Goal: Task Accomplishment & Management: Complete application form

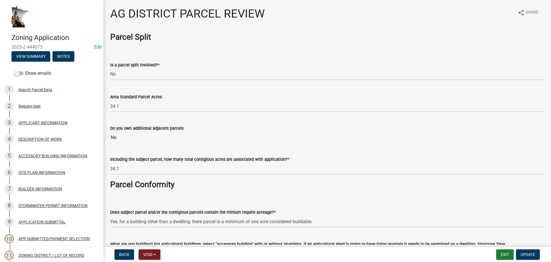
select select "fe23c68f-3976-40fb-92de-7ec6f88d0010"
select select "c27f3562-6487-48b9-bb79-d53cdb3b0a36"
select select "e720d887-05b7-48e7-b675-04570e4c9f75"
select select "3e342f75-9fb1-4b8c-bbeb-47cfa96347ca"
select select "c756e23e-ff22-4e58-8178-2621bc441b49"
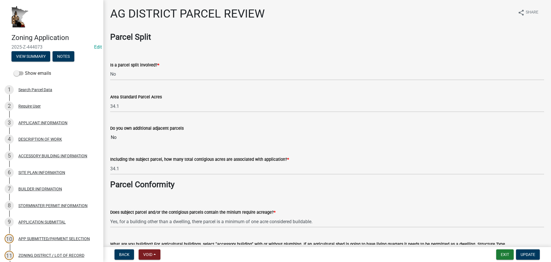
select select "93514e09-9993-4aea-b530-60a9708c3e74"
select select "b2144b80-9ae2-424c-98cb-8e82b4b96c01"
select select "aa1ca06f-8d34-4542-998d-1b6ccdc96445"
select select "f47993c2-143f-42b0-843f-88b20baa7a0f"
select select "010a36e8-78ab-47dd-88f8-ccc0edf139b8"
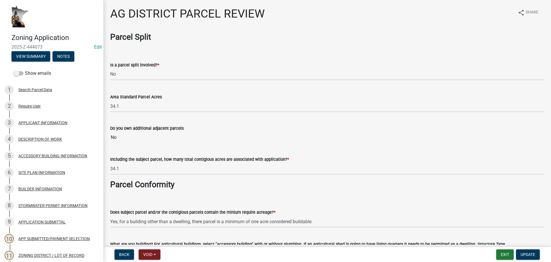
select select "617636dc-6122-45c9-991a-bd8b90cb2b24"
select select "2afcbc7a-ba70-4308-bdab-ed49491d43d0"
select select "be49bf27-167c-4383-b137-854eb09e2cec"
select select "6e389f70-961b-4b78-9c47-c422b69289d9"
select select "1e0d970e-6746-4216-b065-d6933a69b3fa"
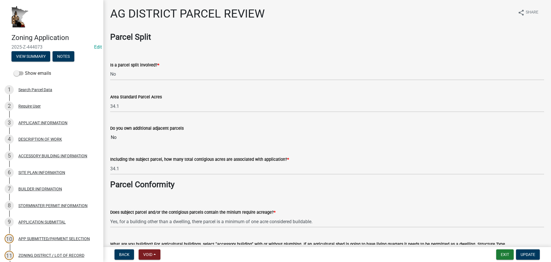
select select "44b75d30-e230-4ce0-8c0f-1ddadfe5cfb2"
select select "6d223645-95f1-4b70-a074-2c09099ea196"
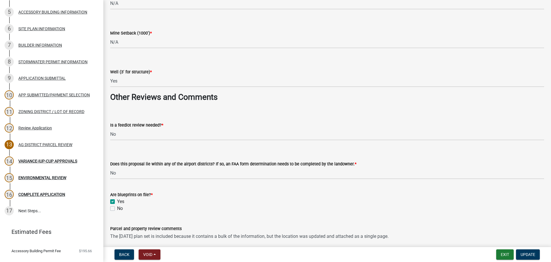
scroll to position [893, 0]
click at [50, 156] on link "14 VARIANCE-IUP-CUP APPROVALS" at bounding box center [51, 161] width 103 height 17
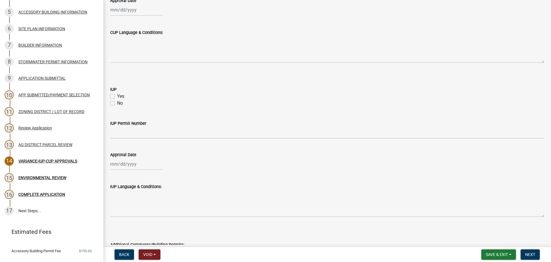
scroll to position [184, 0]
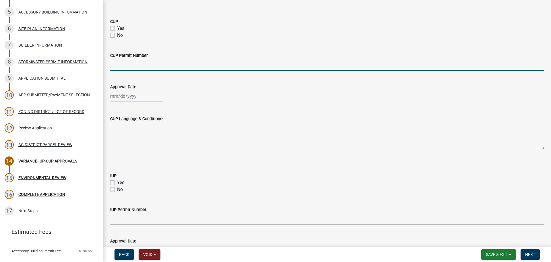
click at [124, 67] on input "CUP Permit Number" at bounding box center [327, 65] width 434 height 12
drag, startPoint x: 113, startPoint y: 28, endPoint x: 115, endPoint y: 40, distance: 11.4
click at [117, 28] on label "Yes" at bounding box center [120, 28] width 7 height 7
click at [117, 28] on input "Yes" at bounding box center [119, 27] width 4 height 4
checkbox input "true"
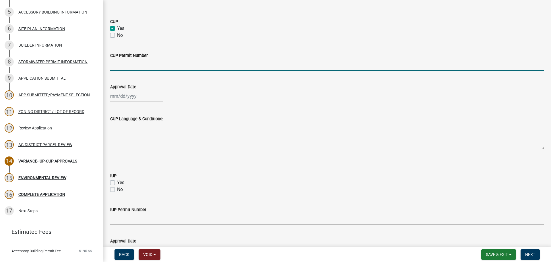
checkbox input "false"
click at [119, 63] on input "CUP Permit Number" at bounding box center [327, 65] width 434 height 12
type input "291"
click at [115, 96] on div at bounding box center [136, 96] width 53 height 12
select select "9"
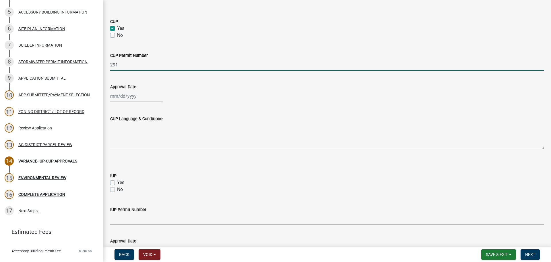
select select "2025"
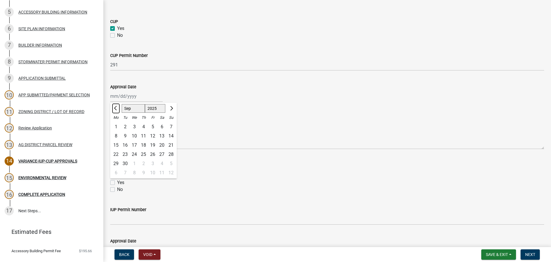
click at [116, 109] on span "Previous month" at bounding box center [116, 108] width 4 height 4
click at [127, 110] on select "Jan Feb Mar Apr May Jun [DATE] Aug Sep Oct Nov Dec" at bounding box center [133, 108] width 23 height 9
select select "10"
click at [122, 104] on select "Jan Feb Mar Apr May Jun [DATE] Aug Sep Oct Nov Dec" at bounding box center [133, 108] width 23 height 9
click at [158, 103] on div "[PERSON_NAME] Feb Mar Apr [PERSON_NAME][DATE] Oct Nov [DATE] 1526 1527 1528 152…" at bounding box center [143, 107] width 67 height 10
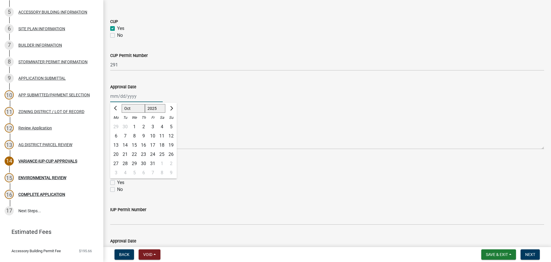
drag, startPoint x: 156, startPoint y: 106, endPoint x: 155, endPoint y: 111, distance: 5.0
click at [156, 106] on select "1525 1526 1527 1528 1529 1530 1531 1532 1533 1534 1535 1536 1537 1538 1539 1540…" at bounding box center [155, 108] width 21 height 9
select select "1993"
click at [145, 104] on select "1525 1526 1527 1528 1529 1530 1531 1532 1533 1534 1535 1536 1537 1538 1539 1540…" at bounding box center [155, 108] width 21 height 9
click at [152, 136] on div "8" at bounding box center [152, 135] width 9 height 9
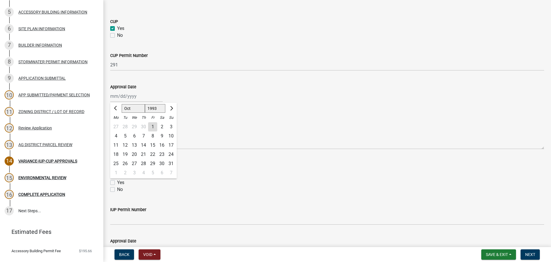
type input "[DATE]"
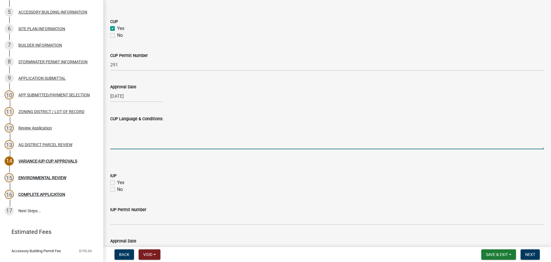
click at [136, 145] on textarea "CUP Language & Conditions:" at bounding box center [327, 135] width 434 height 27
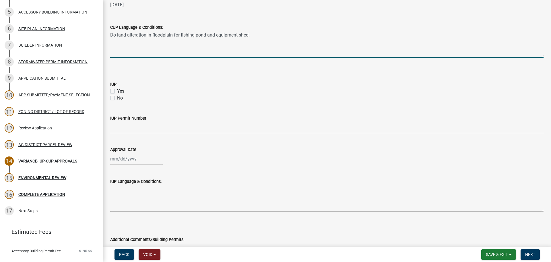
scroll to position [328, 0]
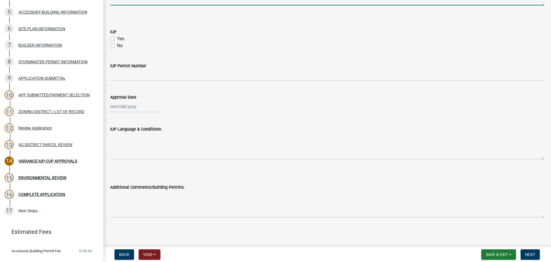
type textarea "Do land alteration in floodplain for fishing pond and equipment shed."
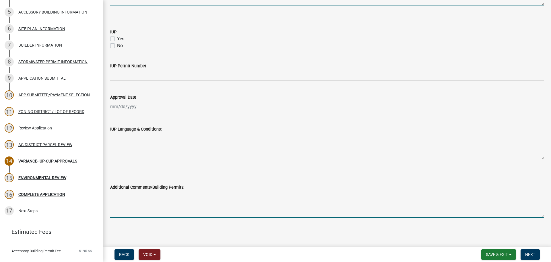
click at [143, 204] on textarea "Additional Comments/Building Permits:" at bounding box center [327, 203] width 434 height 27
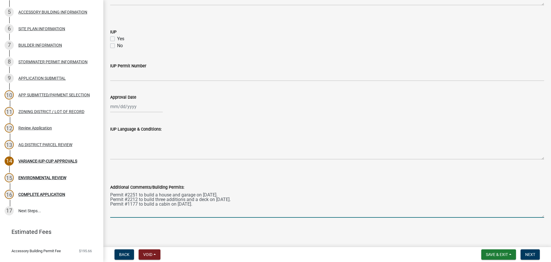
type textarea "Permit #2251 to build a house and garage on [DATE]. Permit #2212 to build three…"
click at [453, 248] on nav "Back Void Withdraw Lock Expire Void Save & Exit Save Save & Exit Next" at bounding box center [327, 254] width 448 height 15
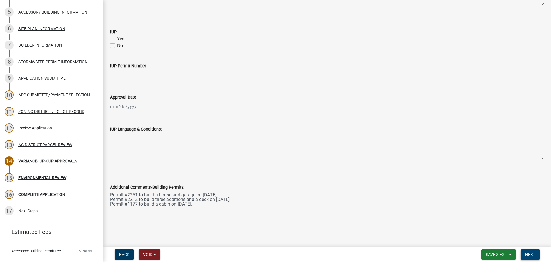
click at [535, 254] on span "Next" at bounding box center [530, 254] width 10 height 5
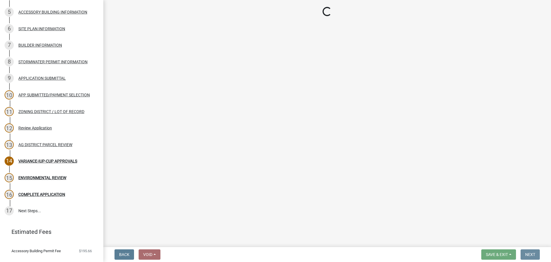
scroll to position [0, 0]
select select "c14f3f92-6027-430f-9764-3519d5e348ac"
select select "7aca1538-656d-4041-bc9c-0502696c1fa3"
select select "8e2ba76a-b56b-4d4d-8fa8-e6743832b006"
select select "209d5a7c-fc04-460f-9e53-7d7e4ca27463"
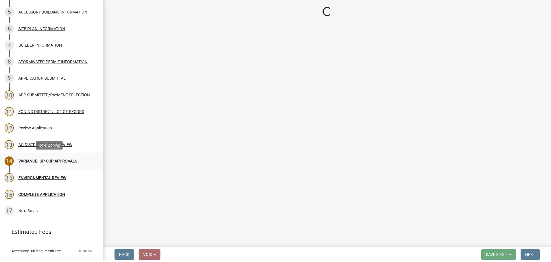
select select "68254632-9f58-4a36-9049-00844d6a793c"
select select "294fbb0f-ef92-492d-a55d-6ae48f2d4023"
select select "5727336e-9a20-4bd2-a6f3-e7484509ff9a"
select select "c0fe89da-e6be-4440-b09b-6bf401eca5d4"
select select "cc045de0-ead4-414c-a886-12e51f2bc4aa"
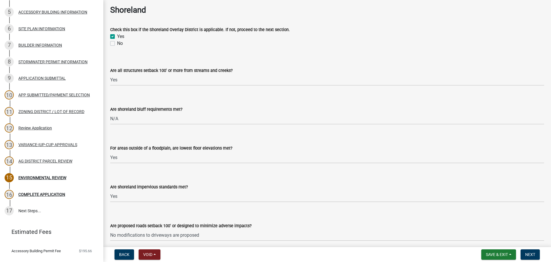
scroll to position [402, 0]
drag, startPoint x: 149, startPoint y: 126, endPoint x: 152, endPoint y: 122, distance: 5.3
click at [149, 126] on wm-data-entity-input "Are shoreland bluff requirements met? Select Item... Yes No N/A" at bounding box center [327, 110] width 434 height 39
click at [152, 121] on select "Select Item... Yes No N/A" at bounding box center [327, 119] width 434 height 12
click at [110, 113] on select "Select Item... Yes No N/A" at bounding box center [327, 119] width 434 height 12
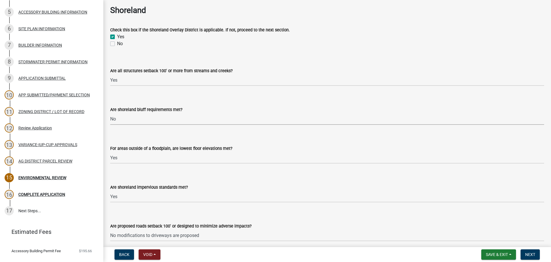
select select "9c9acfd4-8e0f-4be9-a526-46abded81ac2"
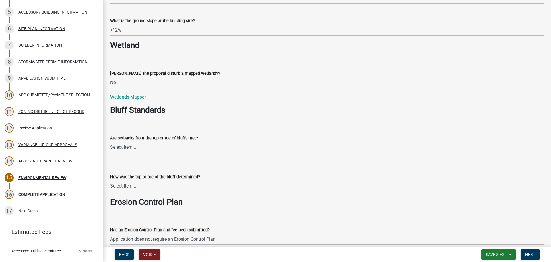
scroll to position [746, 0]
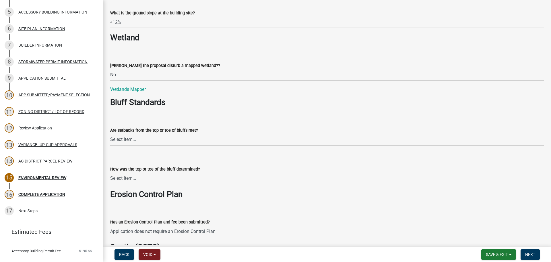
click at [206, 140] on select "Select Item... Yes No The proposal is not in the vicinity of a bluff" at bounding box center [327, 140] width 434 height 12
click at [110, 134] on select "Select Item... Yes No The proposal is not in the vicinity of a bluff" at bounding box center [327, 140] width 434 height 12
select select "1ab122d5-d6e3-45d3-b65c-e8965fd0fe7f"
click at [246, 178] on select "Select Item... A break in slope was visually observed A 50' line segment was us…" at bounding box center [327, 178] width 434 height 12
click at [244, 179] on select "Select Item... A break in slope was visually observed A 50' line segment was us…" at bounding box center [327, 178] width 434 height 12
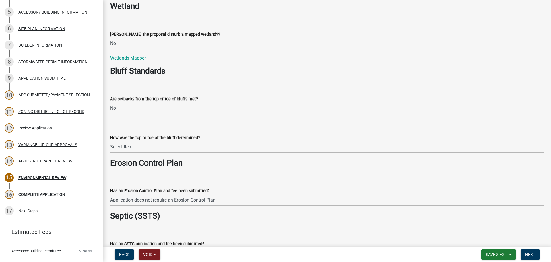
scroll to position [833, 0]
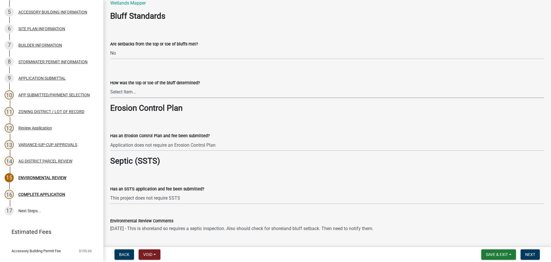
click at [208, 98] on select "Select Item... A break in slope was visually observed A 50' line segment was us…" at bounding box center [327, 92] width 434 height 12
click at [110, 86] on select "Select Item... A break in slope was visually observed A 50' line segment was us…" at bounding box center [327, 92] width 434 height 12
select select "62854372-d72f-435b-82a4-230756e4820f"
click at [353, 169] on wm-data-entity-input "Septic (SSTS)" at bounding box center [327, 163] width 434 height 14
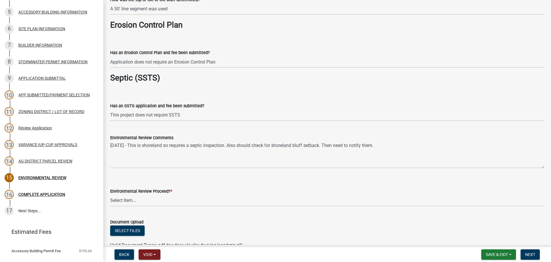
scroll to position [919, 0]
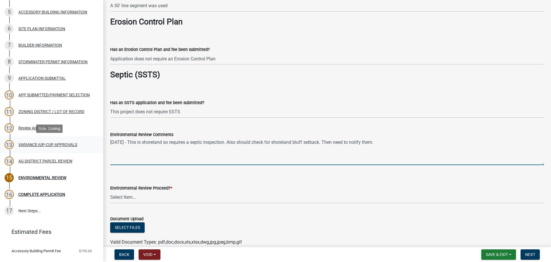
drag, startPoint x: 381, startPoint y: 143, endPoint x: 98, endPoint y: 145, distance: 282.8
click at [98, 145] on div "Zoning Application 2025-Z-444073 Edit View Summary Notes Show emails 1 Search P…" at bounding box center [275, 131] width 551 height 262
type textarea "Elevations are not a concern. The issue here is [GEOGRAPHIC_DATA] and the fact …"
click at [167, 198] on select "Select Item... Proceed with review Deny permit at this time" at bounding box center [327, 197] width 434 height 12
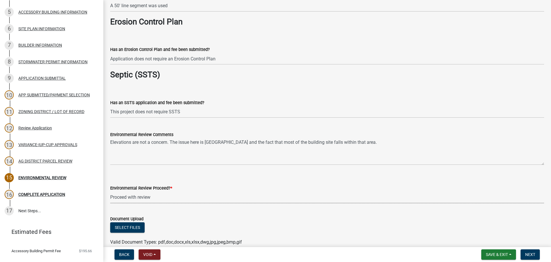
click at [110, 191] on select "Select Item... Proceed with review Deny permit at this time" at bounding box center [327, 197] width 434 height 12
select select "c55ed237-4e75-4d9e-9e6e-534c544ae652"
click at [200, 176] on div "Environmental Review Proceed? * Select Item... Proceed with review Deny permit …" at bounding box center [327, 186] width 434 height 34
click at [510, 255] on button "Save & Exit" at bounding box center [498, 254] width 35 height 10
click at [500, 227] on button "Save" at bounding box center [493, 225] width 46 height 14
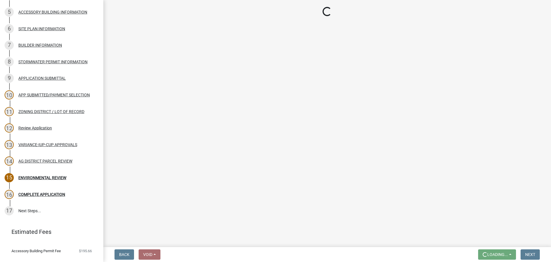
scroll to position [0, 0]
select select "c14f3f92-6027-430f-9764-3519d5e348ac"
select select "9c9acfd4-8e0f-4be9-a526-46abded81ac2"
select select "8e2ba76a-b56b-4d4d-8fa8-e6743832b006"
select select "209d5a7c-fc04-460f-9e53-7d7e4ca27463"
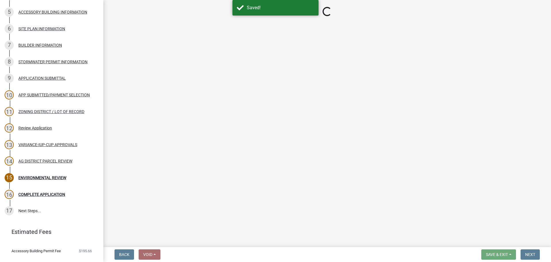
select select "68254632-9f58-4a36-9049-00844d6a793c"
select select "294fbb0f-ef92-492d-a55d-6ae48f2d4023"
select select "5727336e-9a20-4bd2-a6f3-e7484509ff9a"
select select "1ab122d5-d6e3-45d3-b65c-e8965fd0fe7f"
select select "62854372-d72f-435b-82a4-230756e4820f"
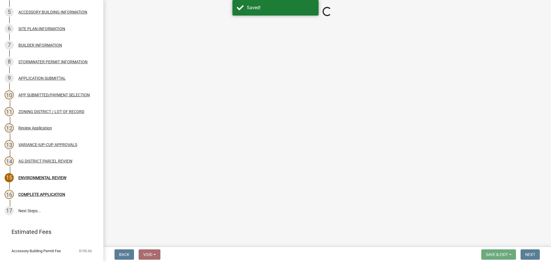
select select "c0fe89da-e6be-4440-b09b-6bf401eca5d4"
select select "cc045de0-ead4-414c-a886-12e51f2bc4aa"
select select "c55ed237-4e75-4d9e-9e6e-534c544ae652"
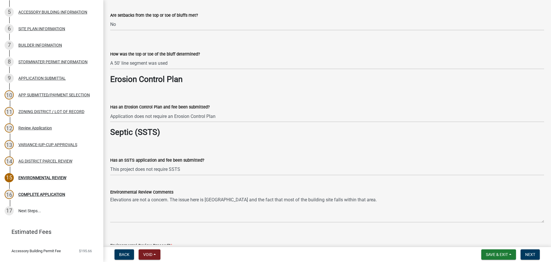
scroll to position [947, 0]
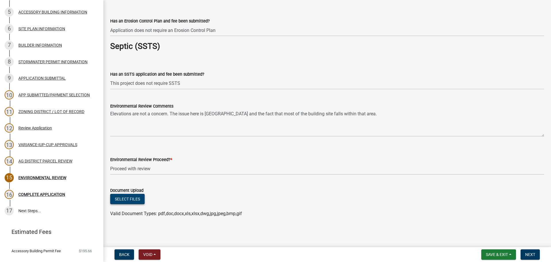
click at [141, 203] on button "Select files" at bounding box center [127, 199] width 34 height 10
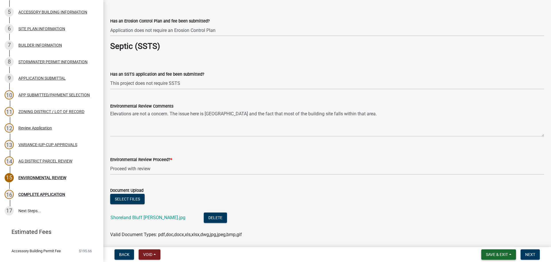
click at [511, 252] on button "Save & Exit" at bounding box center [498, 254] width 35 height 10
click at [500, 239] on button "Save & Exit" at bounding box center [493, 239] width 46 height 14
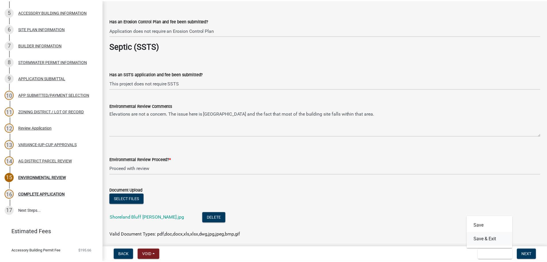
scroll to position [0, 0]
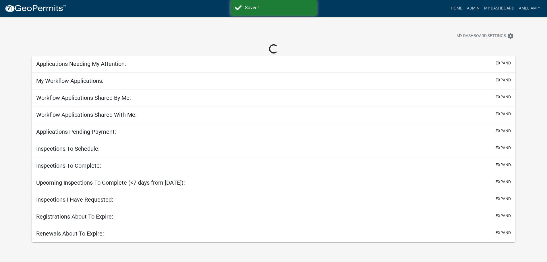
select select "3: 100"
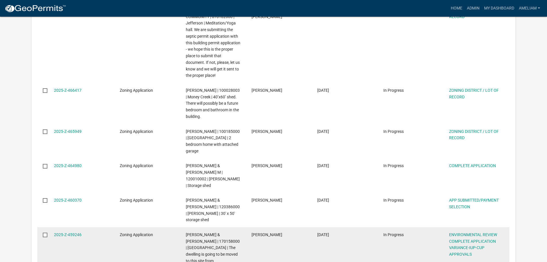
scroll to position [839, 0]
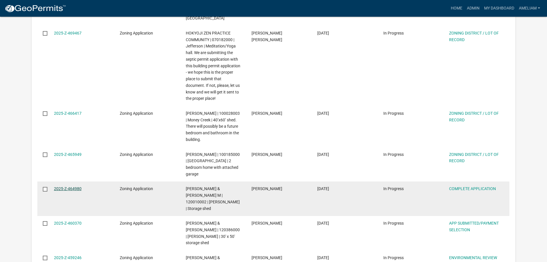
click at [77, 186] on link "2025-Z-464980" at bounding box center [68, 188] width 28 height 5
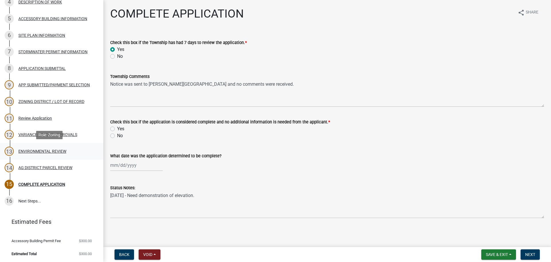
scroll to position [138, 0]
click at [49, 165] on div "AG DISTRICT PARCEL REVIEW" at bounding box center [45, 167] width 54 height 4
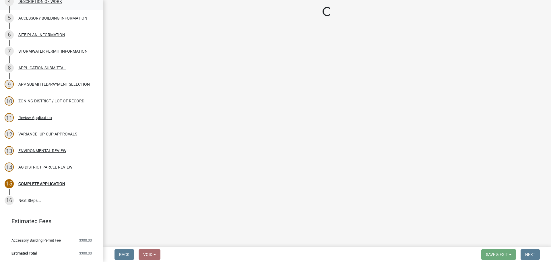
select select "fe23c68f-3976-40fb-92de-7ec6f88d0010"
select select "3b18ef5f-e7ff-4fcf-8156-a91f38410bab"
select select "e720d887-05b7-48e7-b675-04570e4c9f75"
select select "3e342f75-9fb1-4b8c-bbeb-47cfa96347ca"
select select "c756e23e-ff22-4e58-8178-2621bc441b49"
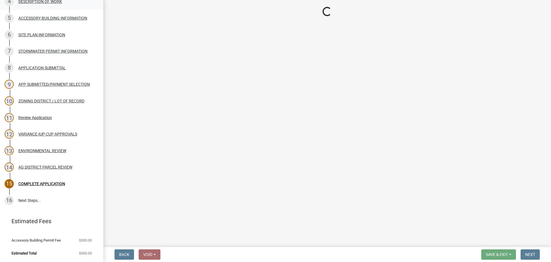
select select "93514e09-9993-4aea-b530-60a9708c3e74"
select select "a045efff-9645-47c6-b046-89cf1e905dd6"
select select "aa1ca06f-8d34-4542-998d-1b6ccdc96445"
select select "f47993c2-143f-42b0-843f-88b20baa7a0f"
select select "010a36e8-78ab-47dd-88f8-ccc0edf139b8"
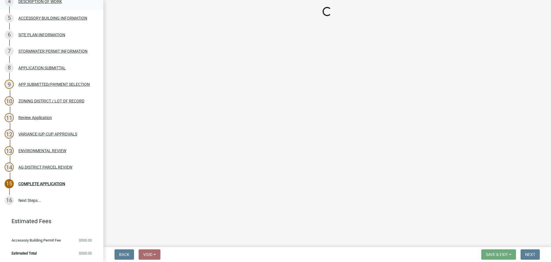
select select "617636dc-6122-45c9-991a-bd8b90cb2b24"
select select "2afcbc7a-ba70-4308-bdab-ed49491d43d0"
select select "be49bf27-167c-4383-b137-854eb09e2cec"
select select "6e389f70-961b-4b78-9c47-c422b69289d9"
select select "1e0d970e-6746-4216-b065-d6933a69b3fa"
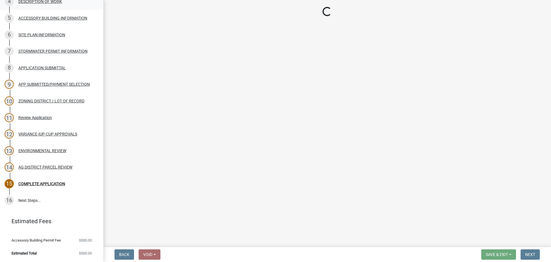
select select "44b75d30-e230-4ce0-8c0f-1ddadfe5cfb2"
select select "6d223645-95f1-4b70-a074-2c09099ea196"
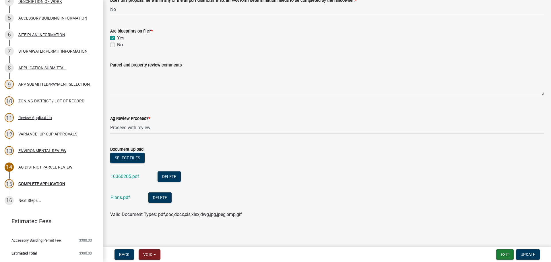
scroll to position [1058, 0]
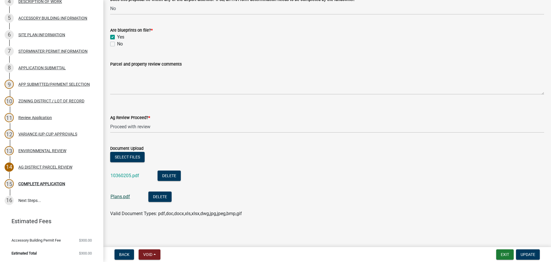
click at [119, 197] on link "Plans.pdf" at bounding box center [121, 196] width 20 height 5
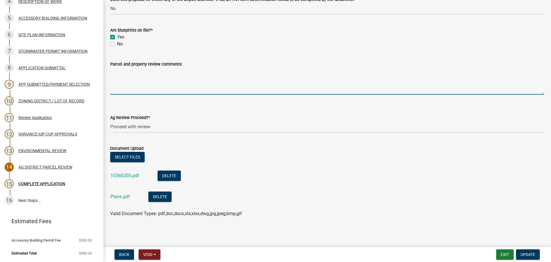
click at [150, 84] on textarea "Parcel and property review comments" at bounding box center [327, 80] width 434 height 27
type textarea "The site has been prepped over the last year and there are survey controls."
click at [525, 253] on span "Update" at bounding box center [528, 254] width 15 height 5
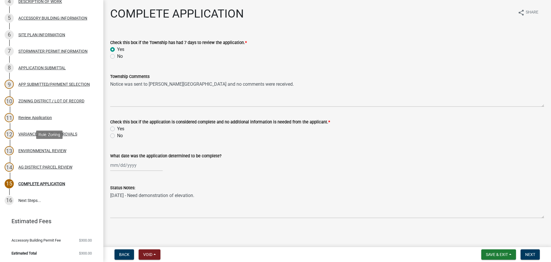
click at [55, 150] on div "ENVIRONMENTAL REVIEW" at bounding box center [42, 150] width 48 height 4
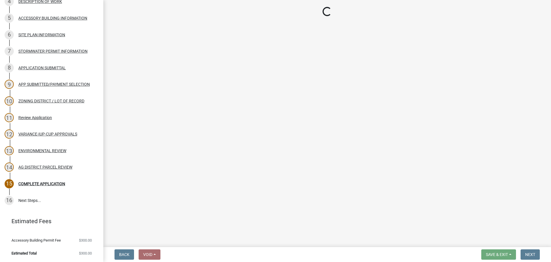
select select "9a1932d2-d115-417f-b034-646df085a164"
select select "2ea08b90-504d-4eb7-a8cb-c132f09b7b19"
select select "1d7e6482-2af7-4242-81a2-9aefc54aa9aa"
select select "fa0c1678-a57f-4d2d-8bc5-b8401fa3fa3b"
select select "8e0a01f6-ccf1-46e0-a05b-186ef6c8a445"
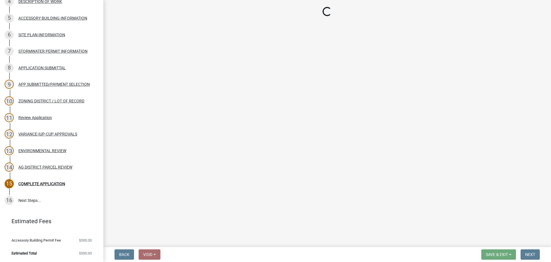
select select "c14f3f92-6027-430f-9764-3519d5e348ac"
select select "7aca1538-656d-4041-bc9c-0502696c1fa3"
select select "8e2ba76a-b56b-4d4d-8fa8-e6743832b006"
select select "209d5a7c-fc04-460f-9e53-7d7e4ca27463"
select select "68254632-9f58-4a36-9049-00844d6a793c"
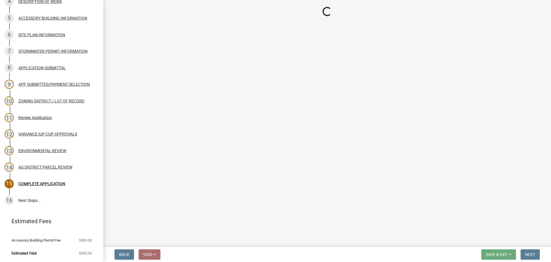
select select "294fbb0f-ef92-492d-a55d-6ae48f2d4023"
select select "5727336e-9a20-4bd2-a6f3-e7484509ff9a"
select select "e7961d78-4f82-4ea0-a075-1f680d90960e"
select select "8c70e245-dd90-46b4-bc6d-16ce3603621c"
select select "c0fe89da-e6be-4440-b09b-6bf401eca5d4"
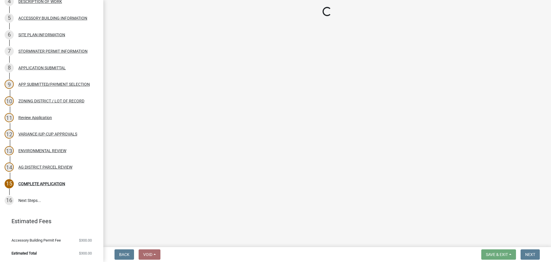
select select "cc045de0-ead4-414c-a886-12e51f2bc4aa"
select select "c55ed237-4e75-4d9e-9e6e-534c544ae652"
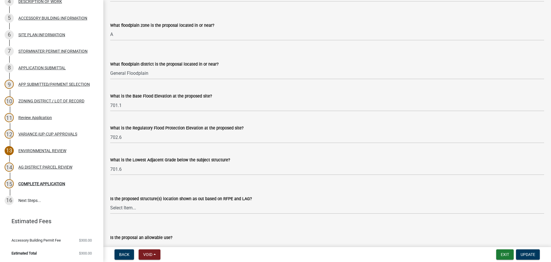
scroll to position [144, 0]
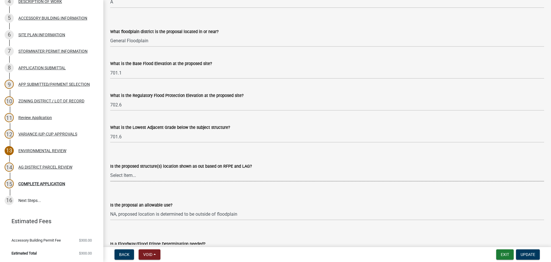
click at [192, 176] on select "Select Item... Yes No N/A" at bounding box center [327, 175] width 434 height 12
click at [110, 169] on select "Select Item... Yes No N/A" at bounding box center [327, 175] width 434 height 12
select select "61a49cf1-67e6-4ba8-a95e-00244e9ac366"
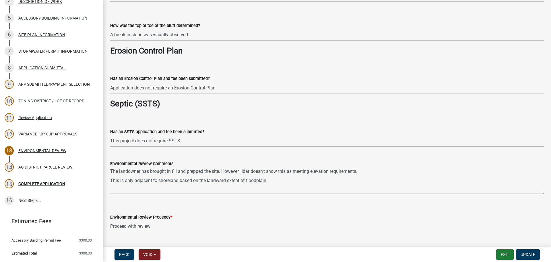
scroll to position [890, 0]
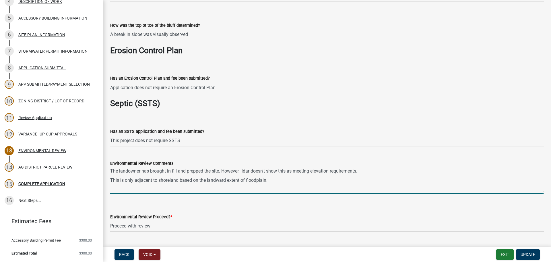
click at [380, 171] on textarea "The landowner has brought in fill and prepped the site. However, lidar doesn't …" at bounding box center [327, 180] width 434 height 27
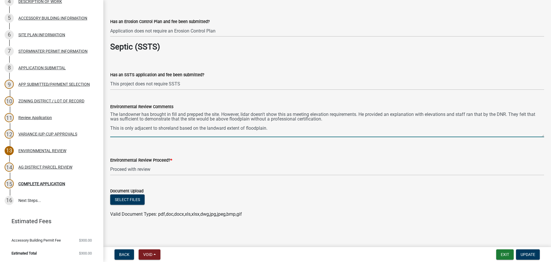
scroll to position [947, 0]
type textarea "The landowner has brought in fill and prepped the site. However, lidar doesn't …"
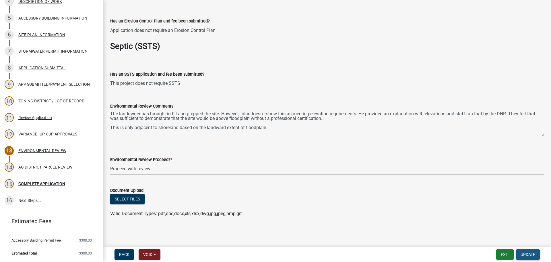
click at [523, 253] on span "Update" at bounding box center [528, 254] width 15 height 5
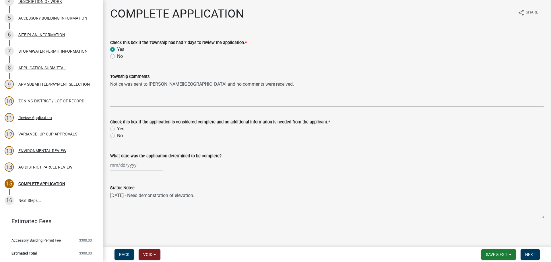
drag, startPoint x: 197, startPoint y: 195, endPoint x: 101, endPoint y: 195, distance: 95.9
click at [101, 195] on div "Zoning Application 2025-Z-464980 Edit View Summary Notes Show emails 1 Search P…" at bounding box center [275, 131] width 551 height 262
click at [117, 129] on label "Yes" at bounding box center [120, 128] width 7 height 7
click at [117, 129] on input "Yes" at bounding box center [119, 127] width 4 height 4
radio input "true"
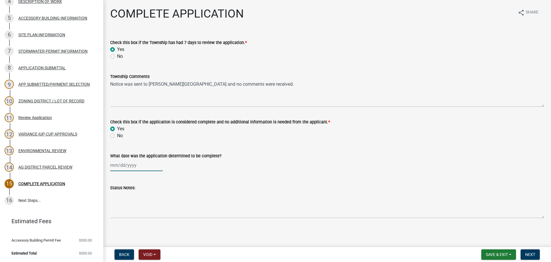
click at [121, 169] on div at bounding box center [136, 165] width 53 height 12
select select "9"
select select "2025"
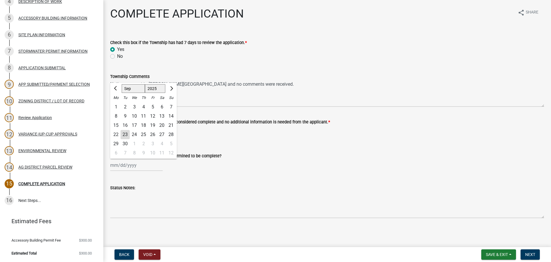
click at [118, 134] on div "22" at bounding box center [115, 134] width 9 height 9
type input "[DATE]"
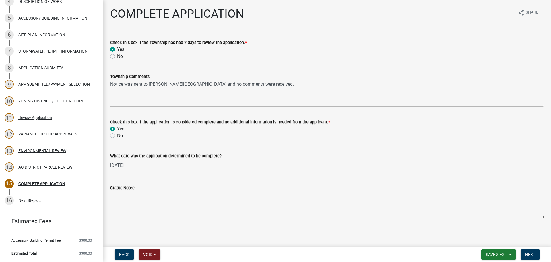
click at [198, 198] on textarea "Status Notes:" at bounding box center [327, 204] width 434 height 27
click at [119, 162] on div "[DATE]" at bounding box center [136, 165] width 53 height 12
select select "9"
select select "2025"
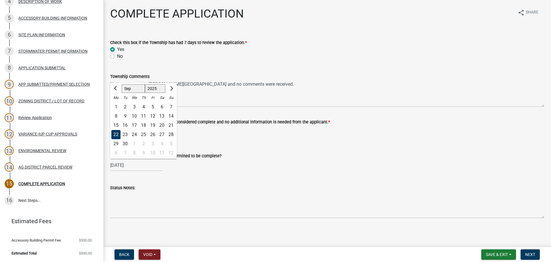
click at [172, 127] on div "21" at bounding box center [171, 125] width 9 height 9
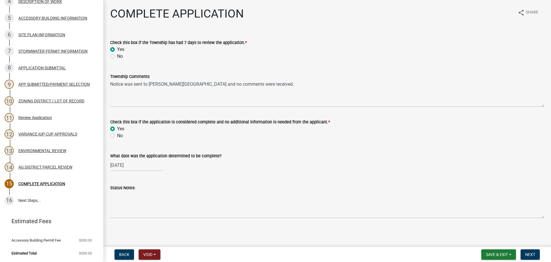
type input "[DATE]"
click at [535, 256] on span "Next" at bounding box center [530, 254] width 10 height 5
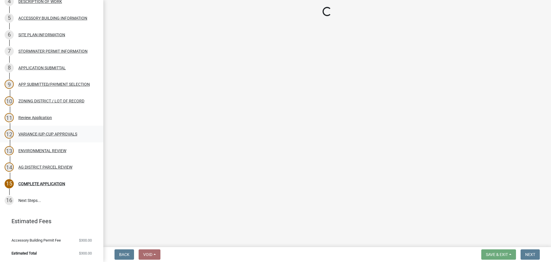
scroll to position [154, 0]
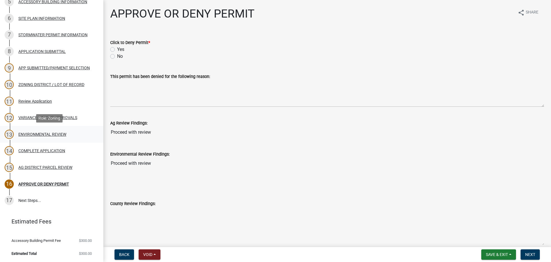
click at [40, 136] on div "13 ENVIRONMENTAL REVIEW" at bounding box center [50, 133] width 90 height 9
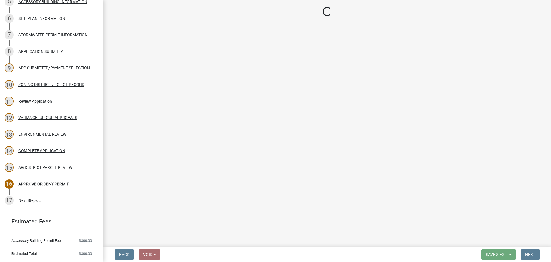
select select "9a1932d2-d115-417f-b034-646df085a164"
select select "2ea08b90-504d-4eb7-a8cb-c132f09b7b19"
select select "1d7e6482-2af7-4242-81a2-9aefc54aa9aa"
select select "61a49cf1-67e6-4ba8-a95e-00244e9ac366"
select select "fa0c1678-a57f-4d2d-8bc5-b8401fa3fa3b"
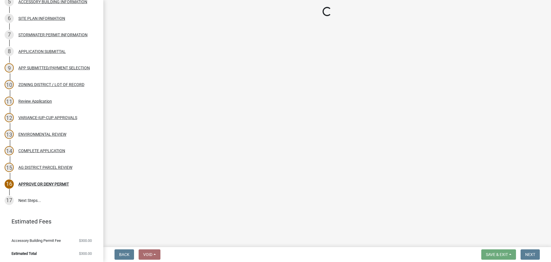
select select "8e0a01f6-ccf1-46e0-a05b-186ef6c8a445"
select select "c14f3f92-6027-430f-9764-3519d5e348ac"
select select "7aca1538-656d-4041-bc9c-0502696c1fa3"
select select "8e2ba76a-b56b-4d4d-8fa8-e6743832b006"
select select "209d5a7c-fc04-460f-9e53-7d7e4ca27463"
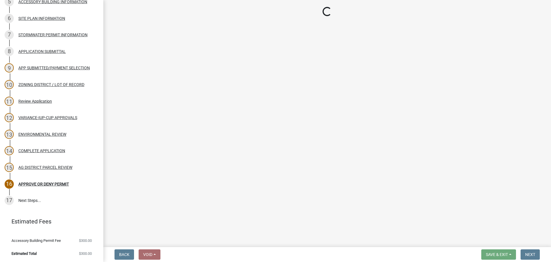
select select "68254632-9f58-4a36-9049-00844d6a793c"
select select "294fbb0f-ef92-492d-a55d-6ae48f2d4023"
select select "5727336e-9a20-4bd2-a6f3-e7484509ff9a"
select select "e7961d78-4f82-4ea0-a075-1f680d90960e"
select select "8c70e245-dd90-46b4-bc6d-16ce3603621c"
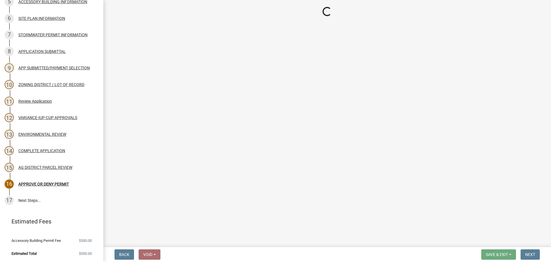
select select "c0fe89da-e6be-4440-b09b-6bf401eca5d4"
select select "cc045de0-ead4-414c-a886-12e51f2bc4aa"
select select "c55ed237-4e75-4d9e-9e6e-534c544ae652"
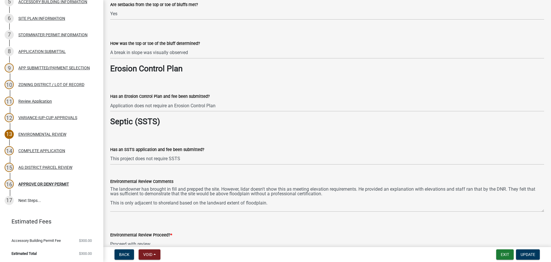
scroll to position [947, 0]
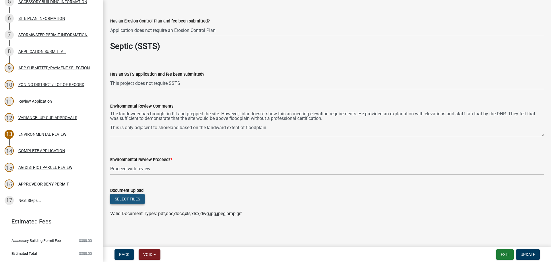
click at [140, 197] on button "Select files" at bounding box center [127, 199] width 34 height 10
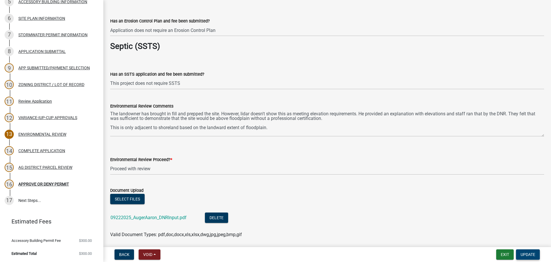
click at [533, 255] on span "Update" at bounding box center [528, 254] width 15 height 5
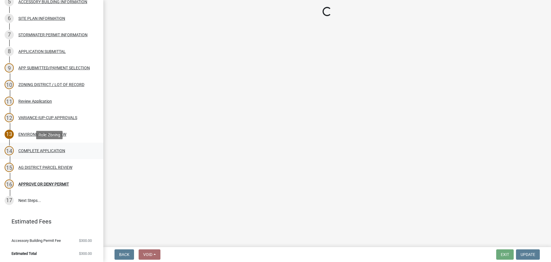
scroll to position [10, 0]
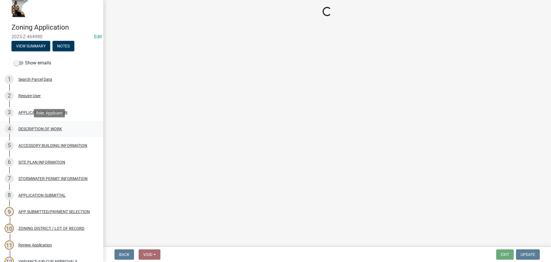
click at [58, 127] on div "DESCRIPTION OF WORK" at bounding box center [40, 129] width 44 height 4
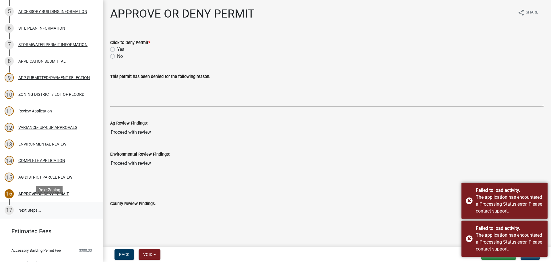
scroll to position [154, 0]
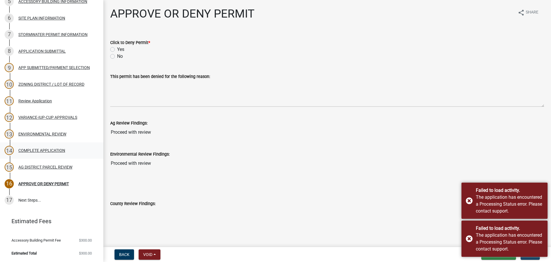
select select "d5c4c3d5-0e01-416f-8471-05b912159bd9"
select select "f9b7dd3b-3a38-45c4-aa8d-40d341efce99"
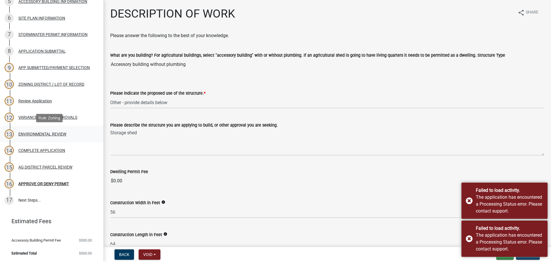
click at [45, 137] on div "13 ENVIRONMENTAL REVIEW" at bounding box center [50, 133] width 90 height 9
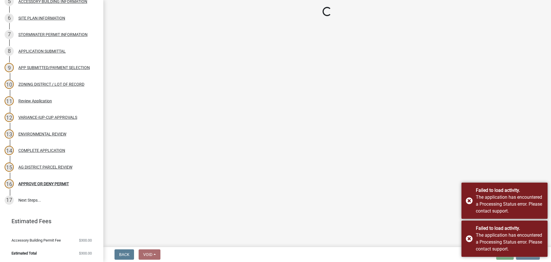
select select "9a1932d2-d115-417f-b034-646df085a164"
select select "2ea08b90-504d-4eb7-a8cb-c132f09b7b19"
select select "1d7e6482-2af7-4242-81a2-9aefc54aa9aa"
select select "61a49cf1-67e6-4ba8-a95e-00244e9ac366"
select select "fa0c1678-a57f-4d2d-8bc5-b8401fa3fa3b"
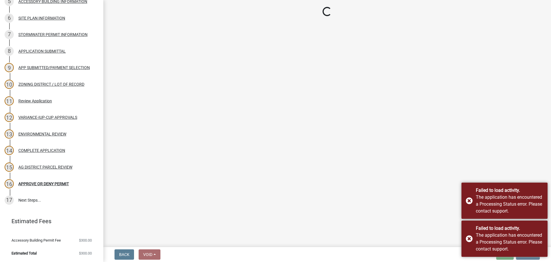
select select "8e0a01f6-ccf1-46e0-a05b-186ef6c8a445"
select select "c14f3f92-6027-430f-9764-3519d5e348ac"
select select "7aca1538-656d-4041-bc9c-0502696c1fa3"
select select "8e2ba76a-b56b-4d4d-8fa8-e6743832b006"
select select "209d5a7c-fc04-460f-9e53-7d7e4ca27463"
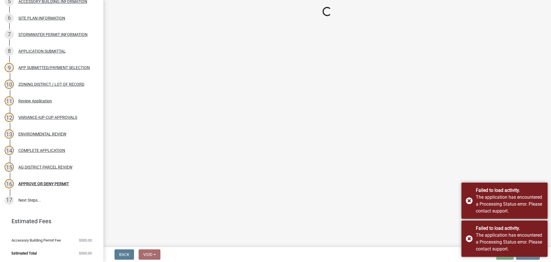
select select "68254632-9f58-4a36-9049-00844d6a793c"
select select "294fbb0f-ef92-492d-a55d-6ae48f2d4023"
select select "5727336e-9a20-4bd2-a6f3-e7484509ff9a"
select select "e7961d78-4f82-4ea0-a075-1f680d90960e"
select select "8c70e245-dd90-46b4-bc6d-16ce3603621c"
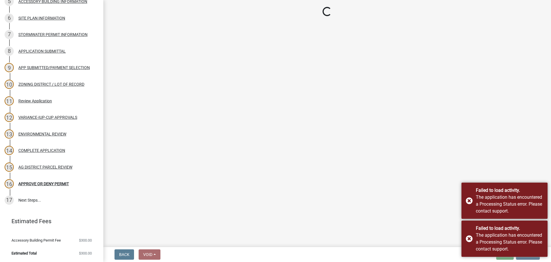
select select "c0fe89da-e6be-4440-b09b-6bf401eca5d4"
select select "cc045de0-ead4-414c-a886-12e51f2bc4aa"
select select "c55ed237-4e75-4d9e-9e6e-534c544ae652"
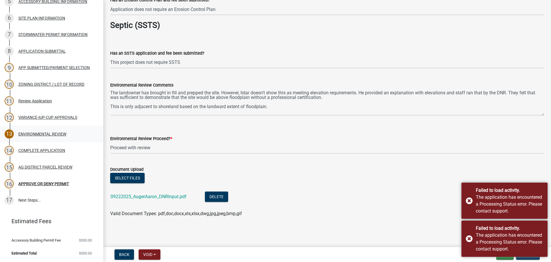
scroll to position [11, 0]
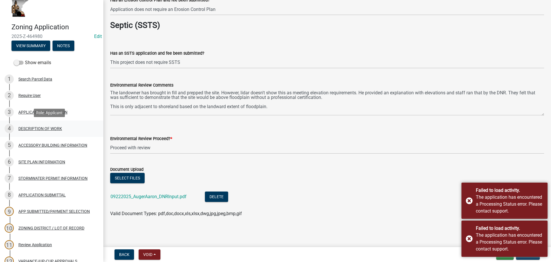
click at [53, 129] on div "DESCRIPTION OF WORK" at bounding box center [40, 128] width 44 height 4
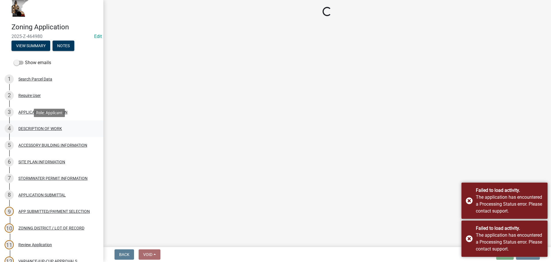
scroll to position [0, 0]
select select "d5c4c3d5-0e01-416f-8471-05b912159bd9"
select select "f9b7dd3b-3a38-45c4-aa8d-40d341efce99"
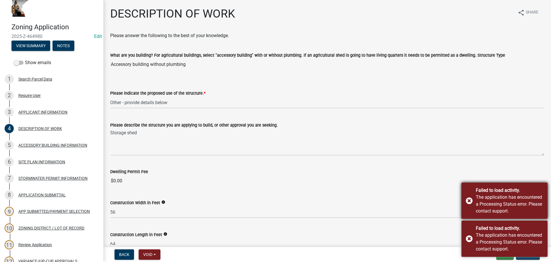
drag, startPoint x: 472, startPoint y: 203, endPoint x: 471, endPoint y: 209, distance: 6.3
click at [472, 203] on div "Failed to load activity. The application has encountered a Processing Status er…" at bounding box center [505, 200] width 86 height 36
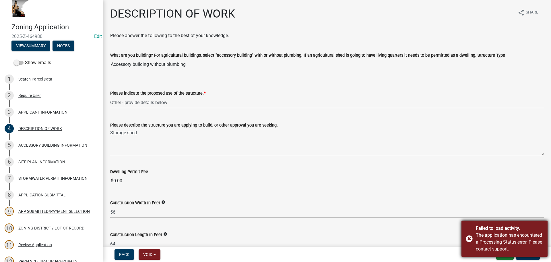
click at [471, 232] on div "Failed to load activity. The application has encountered a Processing Status er…" at bounding box center [505, 238] width 86 height 36
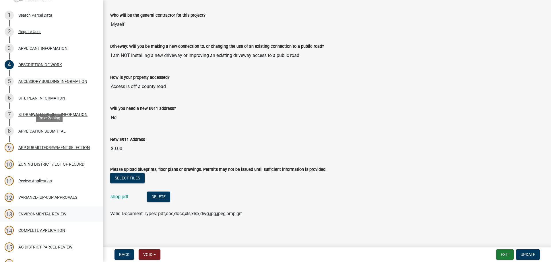
scroll to position [154, 0]
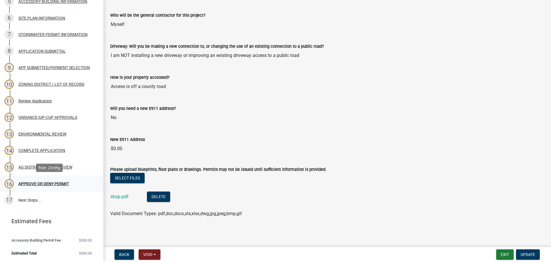
click at [40, 183] on div "APPROVE OR DENY PERMIT" at bounding box center [43, 183] width 51 height 4
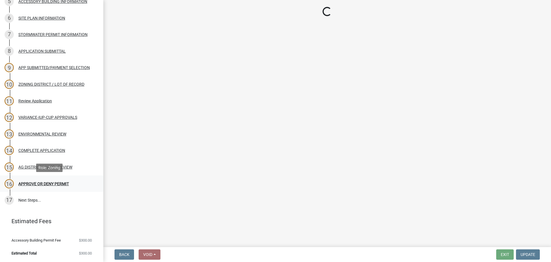
scroll to position [0, 0]
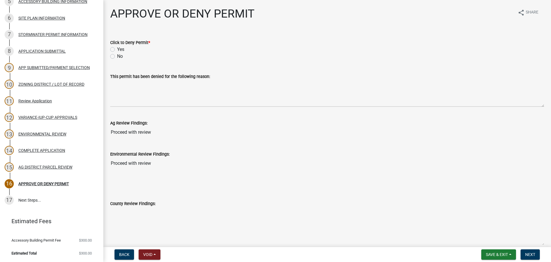
click at [117, 57] on label "No" at bounding box center [120, 56] width 6 height 7
click at [117, 57] on input "No" at bounding box center [119, 55] width 4 height 4
radio input "true"
click at [531, 254] on span "Next" at bounding box center [530, 254] width 10 height 5
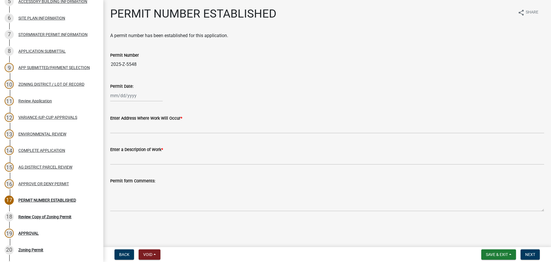
scroll to position [220, 0]
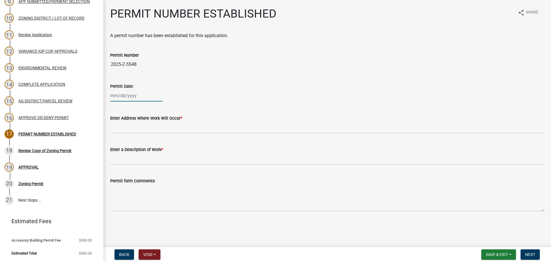
click at [116, 98] on div at bounding box center [136, 96] width 53 height 12
select select "9"
select select "2025"
click at [127, 153] on div "23" at bounding box center [125, 153] width 9 height 9
type input "[DATE]"
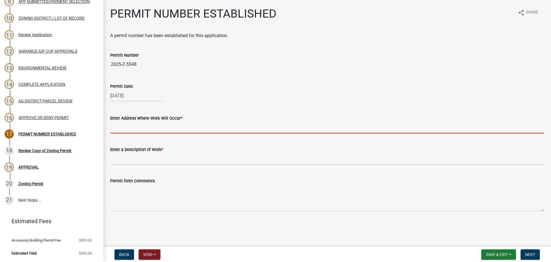
click at [116, 124] on input "Enter Address Where Work Will Occur *" at bounding box center [327, 127] width 434 height 12
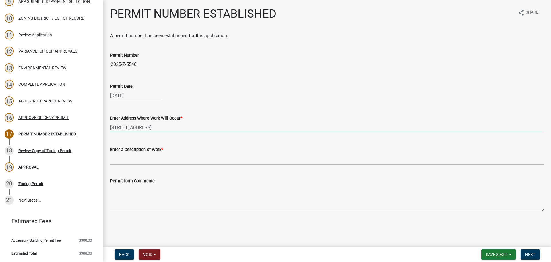
type input "[STREET_ADDRESS]"
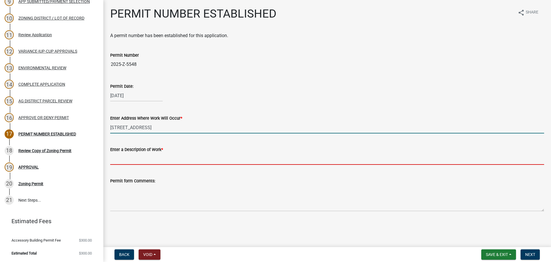
click at [146, 162] on input "Enter a Description of Work *" at bounding box center [327, 159] width 434 height 12
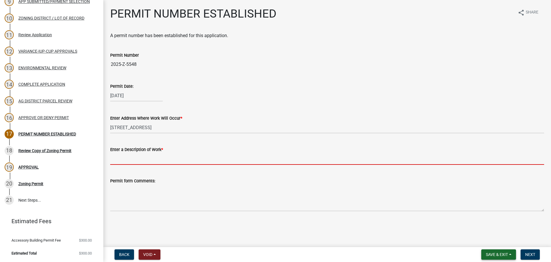
click at [510, 252] on button "Save & Exit" at bounding box center [498, 254] width 35 height 10
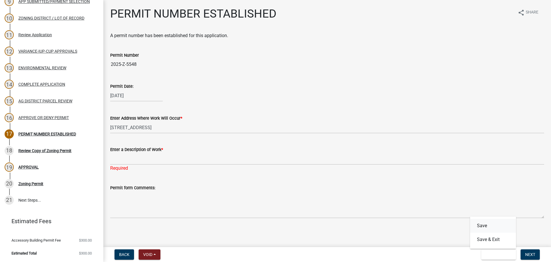
click at [483, 223] on button "Save" at bounding box center [493, 225] width 46 height 14
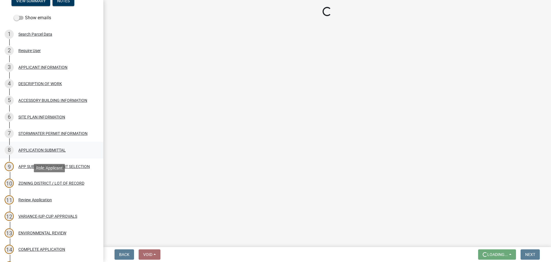
scroll to position [0, 0]
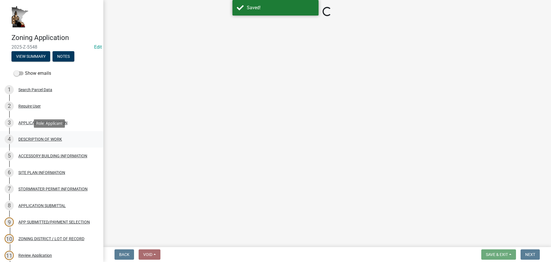
click at [52, 137] on div "DESCRIPTION OF WORK" at bounding box center [40, 139] width 44 height 4
select select "d5c4c3d5-0e01-416f-8471-05b912159bd9"
select select "f9b7dd3b-3a38-45c4-aa8d-40d341efce99"
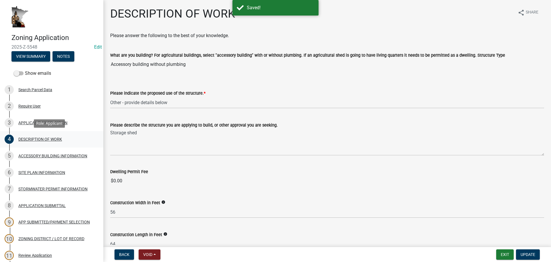
click at [47, 139] on div "DESCRIPTION OF WORK" at bounding box center [40, 139] width 44 height 4
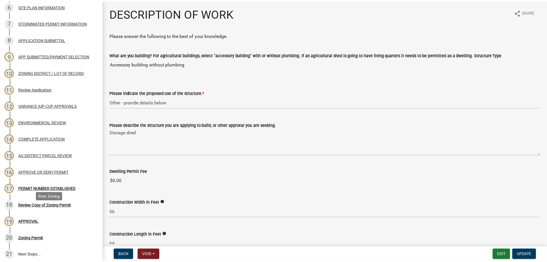
scroll to position [220, 0]
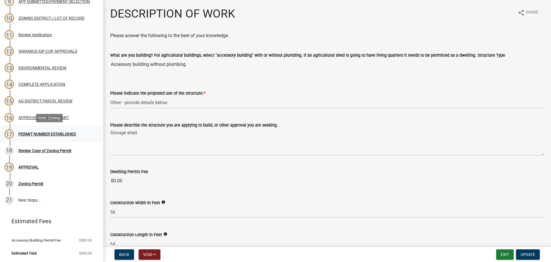
click at [52, 132] on div "PERMIT NUMBER ESTABLISHED" at bounding box center [47, 134] width 58 height 4
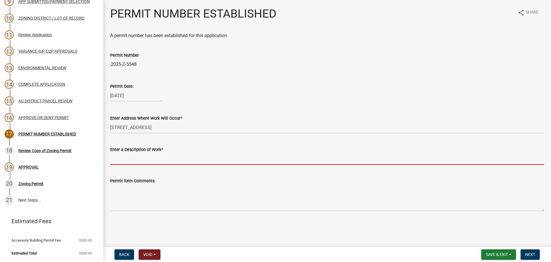
drag, startPoint x: 139, startPoint y: 156, endPoint x: 139, endPoint y: 149, distance: 7.2
click at [139, 156] on input "Enter a Description of Work *" at bounding box center [327, 159] width 434 height 12
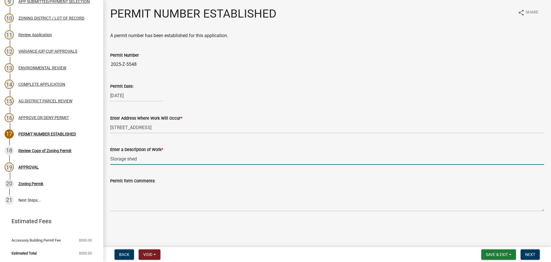
type input "Storage shed"
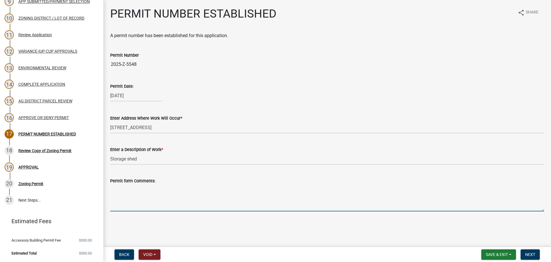
click at [133, 191] on textarea "Permit form Comments:" at bounding box center [327, 197] width 434 height 27
click at [158, 193] on textarea "Permit form Comments:" at bounding box center [327, 197] width 434 height 27
click at [152, 189] on textarea "Permit form Comments:" at bounding box center [327, 197] width 434 height 27
click at [187, 209] on textarea "Permit form Comments:" at bounding box center [327, 197] width 434 height 27
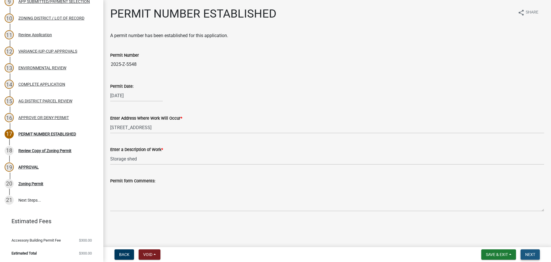
click at [531, 254] on span "Next" at bounding box center [530, 254] width 10 height 5
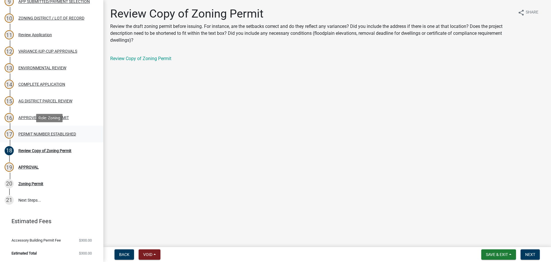
click at [52, 136] on div "17 PERMIT NUMBER ESTABLISHED" at bounding box center [50, 133] width 90 height 9
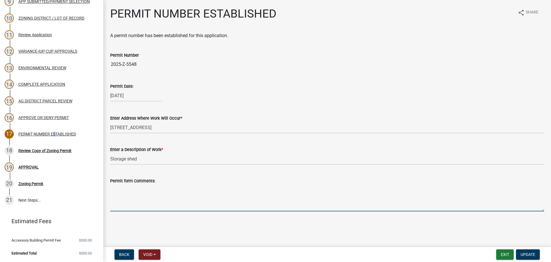
click at [139, 193] on textarea "Permit form Comments:" at bounding box center [327, 197] width 434 height 27
paste textarea "Per the [GEOGRAPHIC_DATA] Zoning Ordinance Section 29.15 no accessory building …"
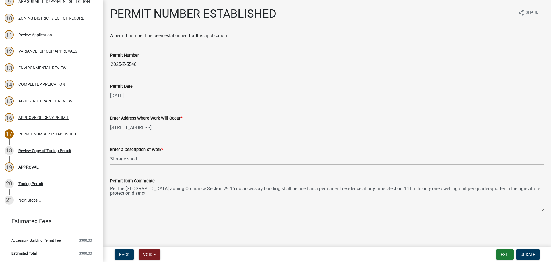
click at [276, 221] on main "PERMIT NUMBER ESTABLISHED share Share A permit number has been established for …" at bounding box center [327, 122] width 448 height 244
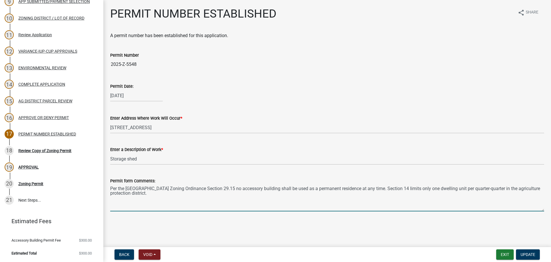
click at [178, 209] on textarea "Per the [GEOGRAPHIC_DATA] Zoning Ordinance Section 29.15 no accessory building …" at bounding box center [327, 197] width 434 height 27
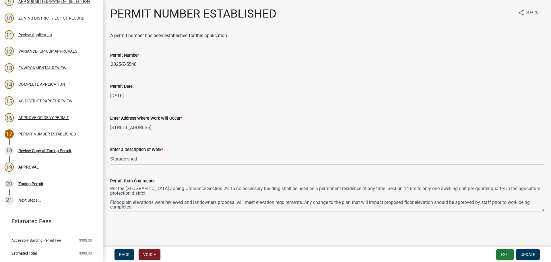
click at [194, 202] on textarea "Per the [GEOGRAPHIC_DATA] Zoning Ordinance Section 29.15 no accessory building …" at bounding box center [327, 197] width 434 height 27
type textarea "Per the [GEOGRAPHIC_DATA] Zoning Ordinance Section 29.15 no accessory building …"
click at [521, 252] on span "Update" at bounding box center [528, 254] width 15 height 5
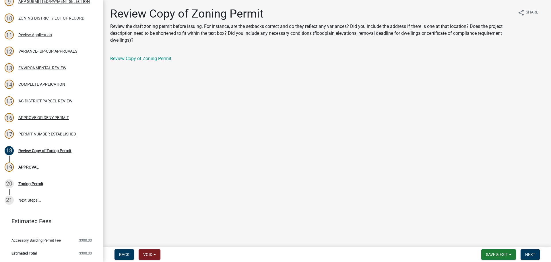
click at [164, 61] on div "Review Copy of Zoning Permit" at bounding box center [327, 58] width 434 height 7
click at [164, 59] on link "Review Copy of Zoning Permit" at bounding box center [140, 58] width 61 height 5
click at [66, 131] on div "17 PERMIT NUMBER ESTABLISHED" at bounding box center [50, 133] width 90 height 9
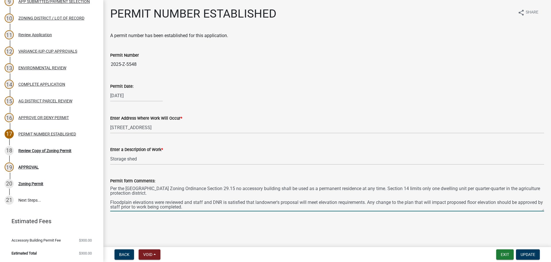
drag, startPoint x: 227, startPoint y: 203, endPoint x: 194, endPoint y: 201, distance: 33.4
click at [194, 201] on textarea "Per the [GEOGRAPHIC_DATA] Zoning Ordinance Section 29.15 no accessory building …" at bounding box center [327, 197] width 434 height 27
type textarea "Per the [GEOGRAPHIC_DATA] Zoning Ordinance Section 29.15 no accessory building …"
click at [535, 254] on span "Update" at bounding box center [528, 254] width 15 height 5
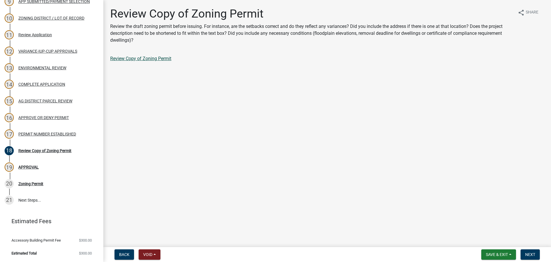
click at [139, 58] on link "Review Copy of Zoning Permit" at bounding box center [140, 58] width 61 height 5
click at [50, 132] on div "PERMIT NUMBER ESTABLISHED" at bounding box center [47, 134] width 58 height 4
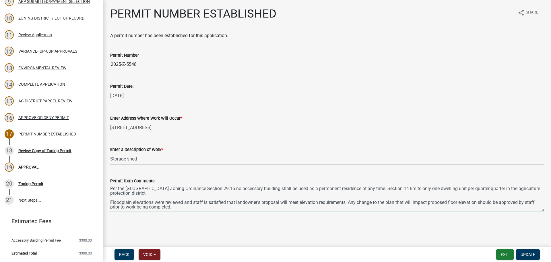
drag, startPoint x: 496, startPoint y: 201, endPoint x: 480, endPoint y: 204, distance: 16.3
click at [480, 204] on textarea "Per the [GEOGRAPHIC_DATA] Zoning Ordinance Section 29.15 no accessory building …" at bounding box center [327, 197] width 434 height 27
click at [196, 202] on textarea "Per the [GEOGRAPHIC_DATA] Zoning Ordinance Section 29.15 no accessory building …" at bounding box center [327, 197] width 434 height 27
click at [218, 202] on textarea "Per the [GEOGRAPHIC_DATA] Zoning Ordinance Section 29.15 no accessory building …" at bounding box center [327, 197] width 434 height 27
click at [358, 202] on textarea "Per the [GEOGRAPHIC_DATA] Zoning Ordinance Section 29.15 no accessory building …" at bounding box center [327, 197] width 434 height 27
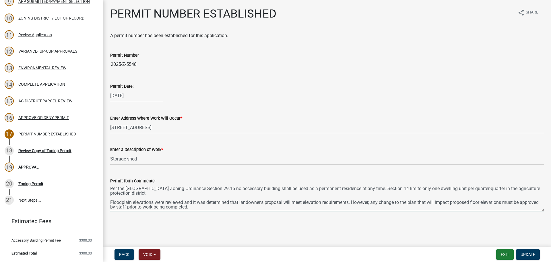
type textarea "Per the [GEOGRAPHIC_DATA] Zoning Ordinance Section 29.15 no accessory building …"
click at [216, 227] on main "PERMIT NUMBER ESTABLISHED share Share A permit number has been established for …" at bounding box center [327, 122] width 448 height 244
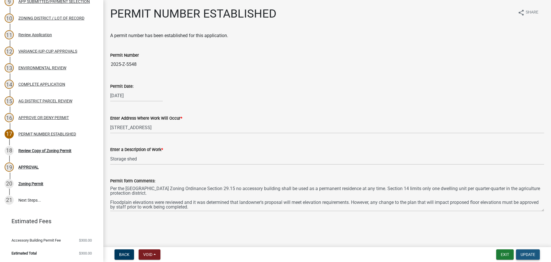
click at [532, 257] on button "Update" at bounding box center [528, 254] width 24 height 10
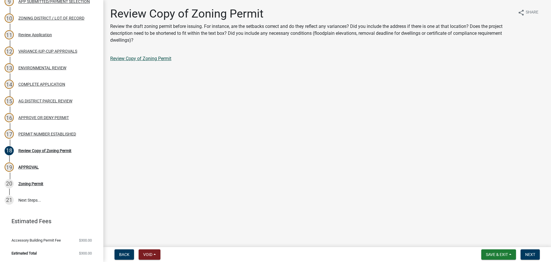
click at [134, 60] on link "Review Copy of Zoning Permit" at bounding box center [140, 58] width 61 height 5
click at [60, 133] on div "PERMIT NUMBER ESTABLISHED" at bounding box center [47, 134] width 58 height 4
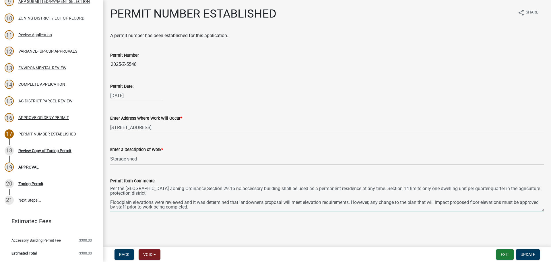
click at [241, 202] on textarea "Per the [GEOGRAPHIC_DATA] Zoning Ordinance Section 29.15 no accessory building …" at bounding box center [327, 197] width 434 height 27
type textarea "Per the [GEOGRAPHIC_DATA] Zoning Ordinance Section 29.15 no accessory building …"
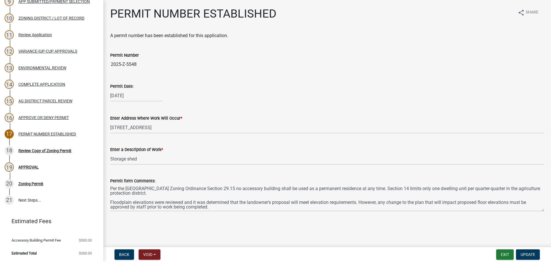
click at [320, 237] on main "PERMIT NUMBER ESTABLISHED share Share A permit number has been established for …" at bounding box center [327, 122] width 448 height 244
click at [539, 257] on button "Update" at bounding box center [528, 254] width 24 height 10
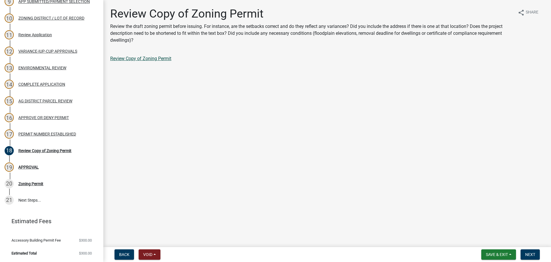
click at [145, 60] on link "Review Copy of Zoning Permit" at bounding box center [140, 58] width 61 height 5
click at [539, 254] on button "Next" at bounding box center [530, 254] width 19 height 10
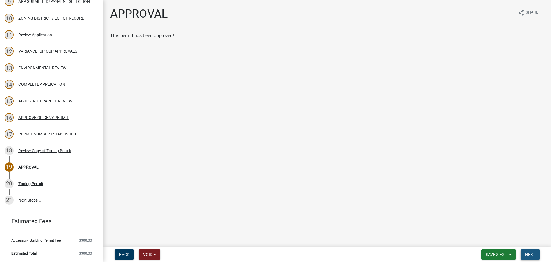
click at [524, 254] on button "Next" at bounding box center [530, 254] width 19 height 10
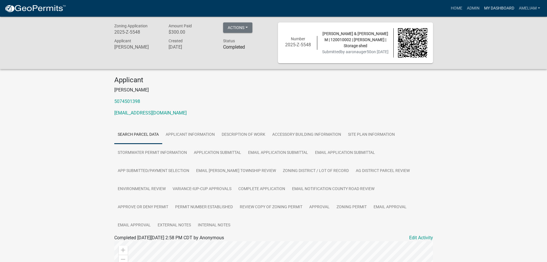
click at [493, 11] on link "My Dashboard" at bounding box center [499, 8] width 35 height 11
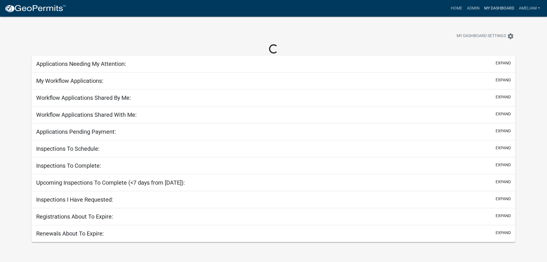
select select "3: 100"
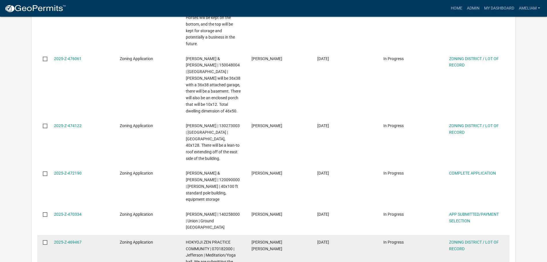
scroll to position [632, 0]
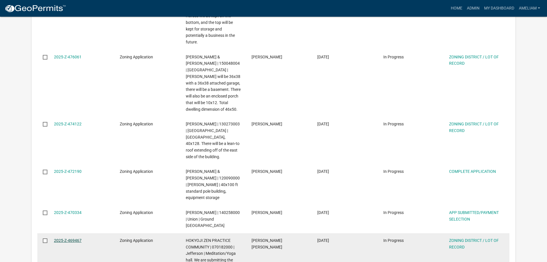
click at [76, 238] on link "2025-Z-469467" at bounding box center [68, 240] width 28 height 5
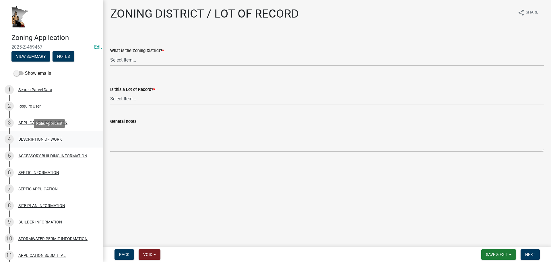
click at [32, 140] on div "DESCRIPTION OF WORK" at bounding box center [40, 139] width 44 height 4
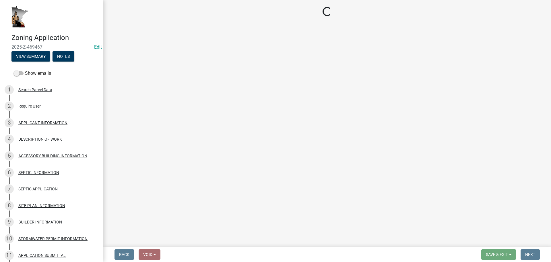
select select "7ca7611f-bb22-4a3d-a5f1-f2c7569c6a0f"
select select "e929572a-d3c1-4656-a5cb-745867c8f3e2"
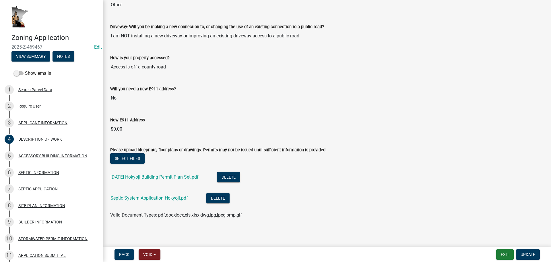
scroll to position [374, 0]
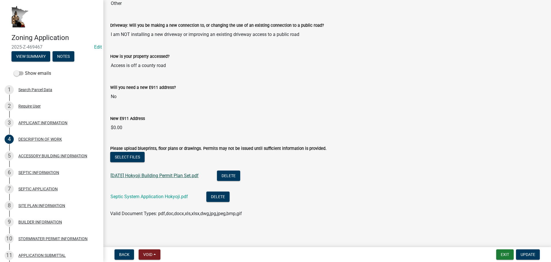
click at [188, 174] on link "[DATE] Hokyoji Building Permit Plan Set.pdf" at bounding box center [155, 175] width 88 height 5
click at [143, 198] on link "Septic System Application Hokyoji.pdf" at bounding box center [150, 196] width 78 height 5
click at [217, 194] on button "Delete" at bounding box center [217, 196] width 23 height 10
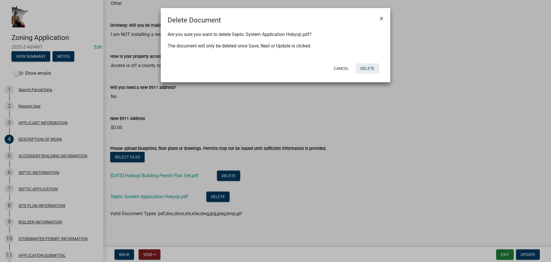
click at [372, 70] on button "Delete" at bounding box center [367, 68] width 23 height 10
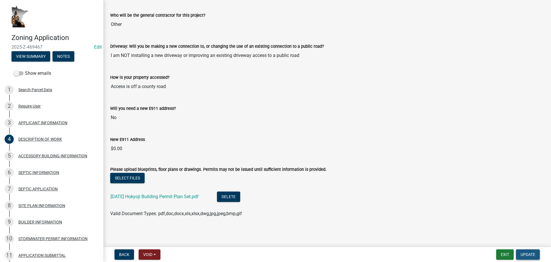
click at [534, 252] on span "Update" at bounding box center [528, 254] width 15 height 5
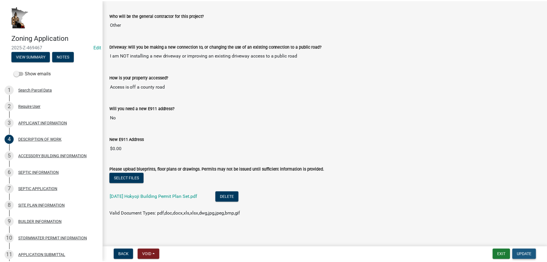
scroll to position [0, 0]
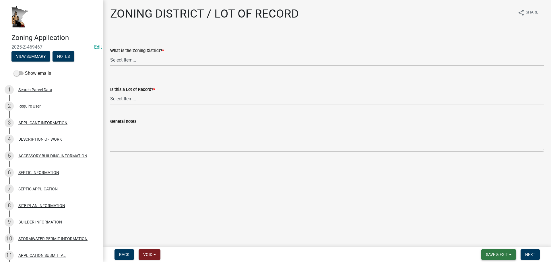
click at [508, 257] on button "Save & Exit" at bounding box center [498, 254] width 35 height 10
click at [491, 236] on button "Save & Exit" at bounding box center [493, 239] width 46 height 14
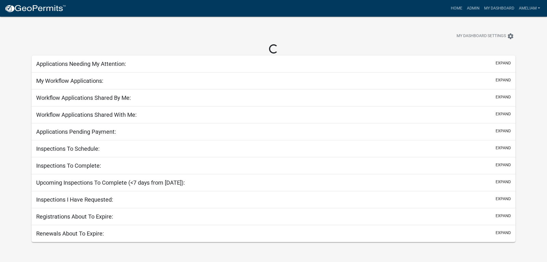
select select "3: 100"
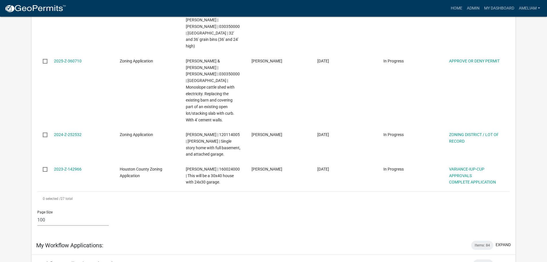
scroll to position [1284, 0]
